Goal: Navigation & Orientation: Find specific page/section

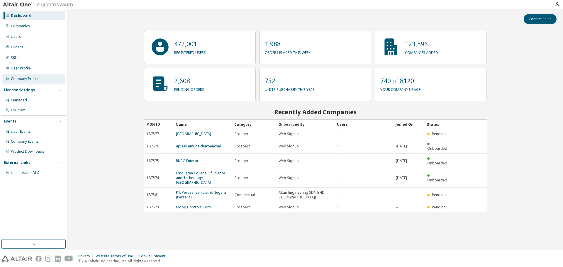
click at [24, 76] on div "Company Profile" at bounding box center [33, 78] width 62 height 9
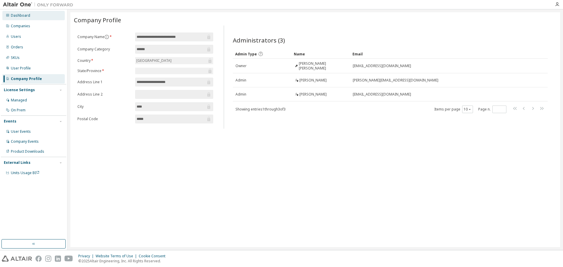
click at [22, 16] on div "Dashboard" at bounding box center [20, 15] width 19 height 5
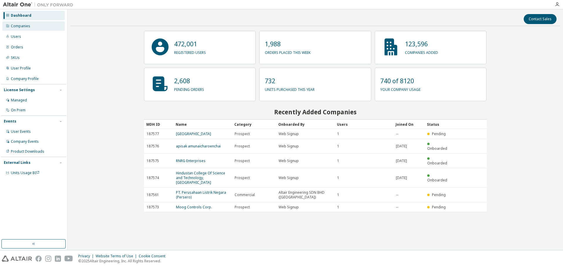
click at [25, 27] on div "Companies" at bounding box center [20, 26] width 19 height 5
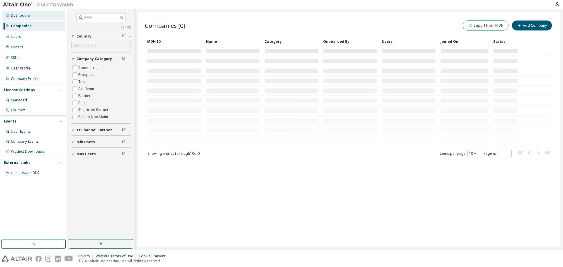
click at [27, 13] on div "Dashboard" at bounding box center [33, 15] width 62 height 9
